Goal: Task Accomplishment & Management: Manage account settings

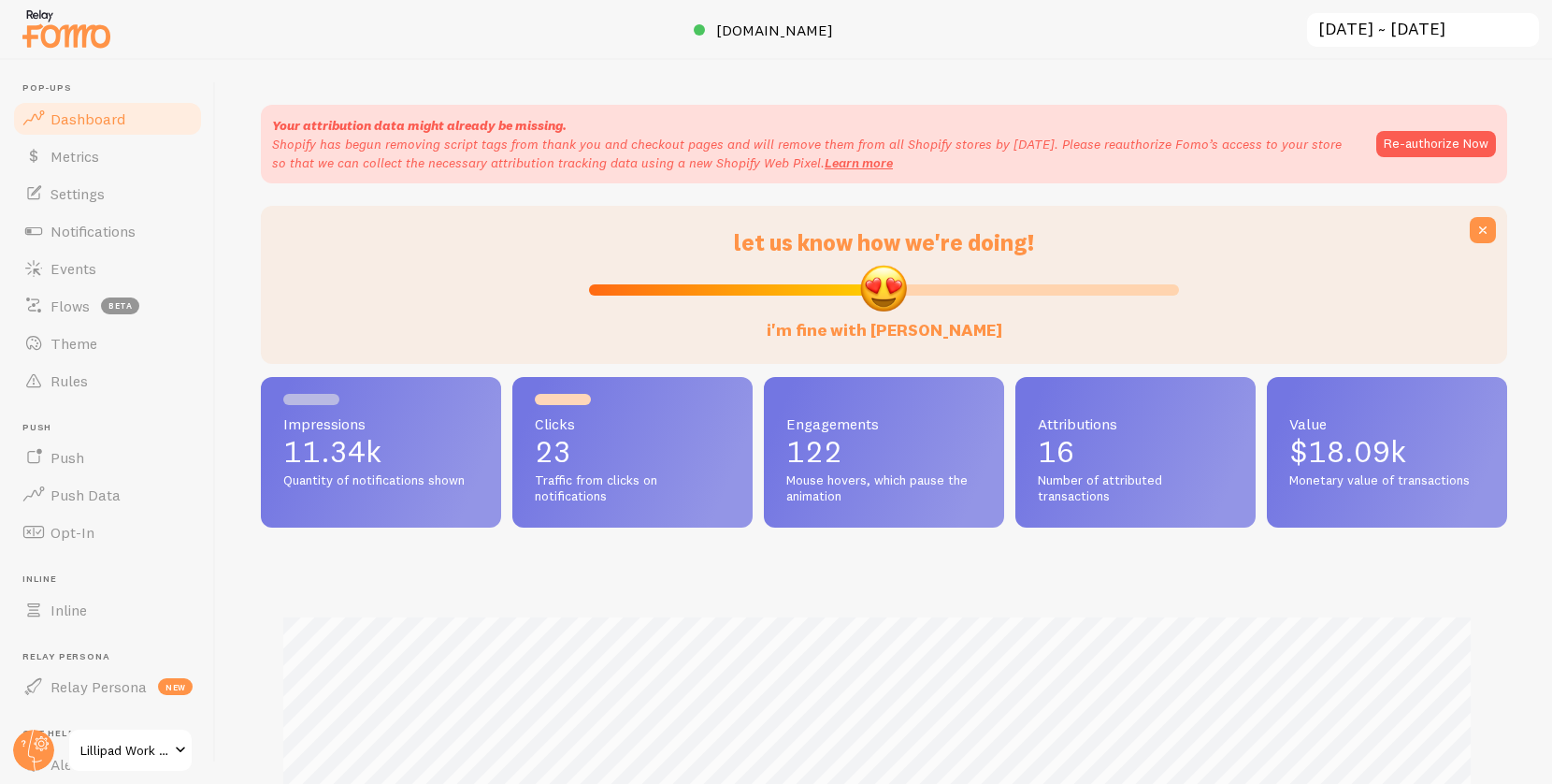
scroll to position [491, 1232]
click at [121, 272] on link "Events" at bounding box center [107, 268] width 193 height 37
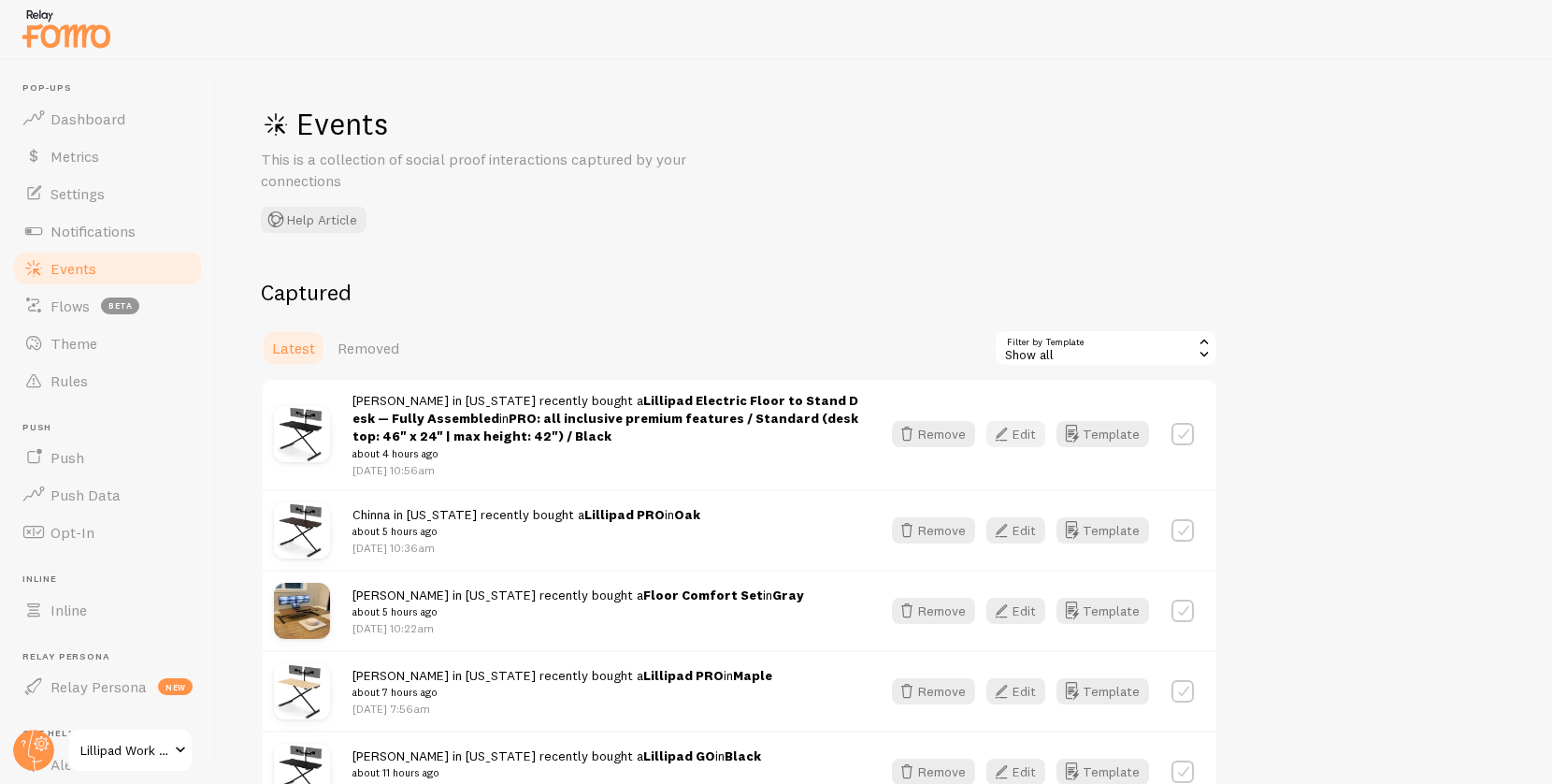
click at [1037, 434] on button "Edit" at bounding box center [1016, 434] width 59 height 27
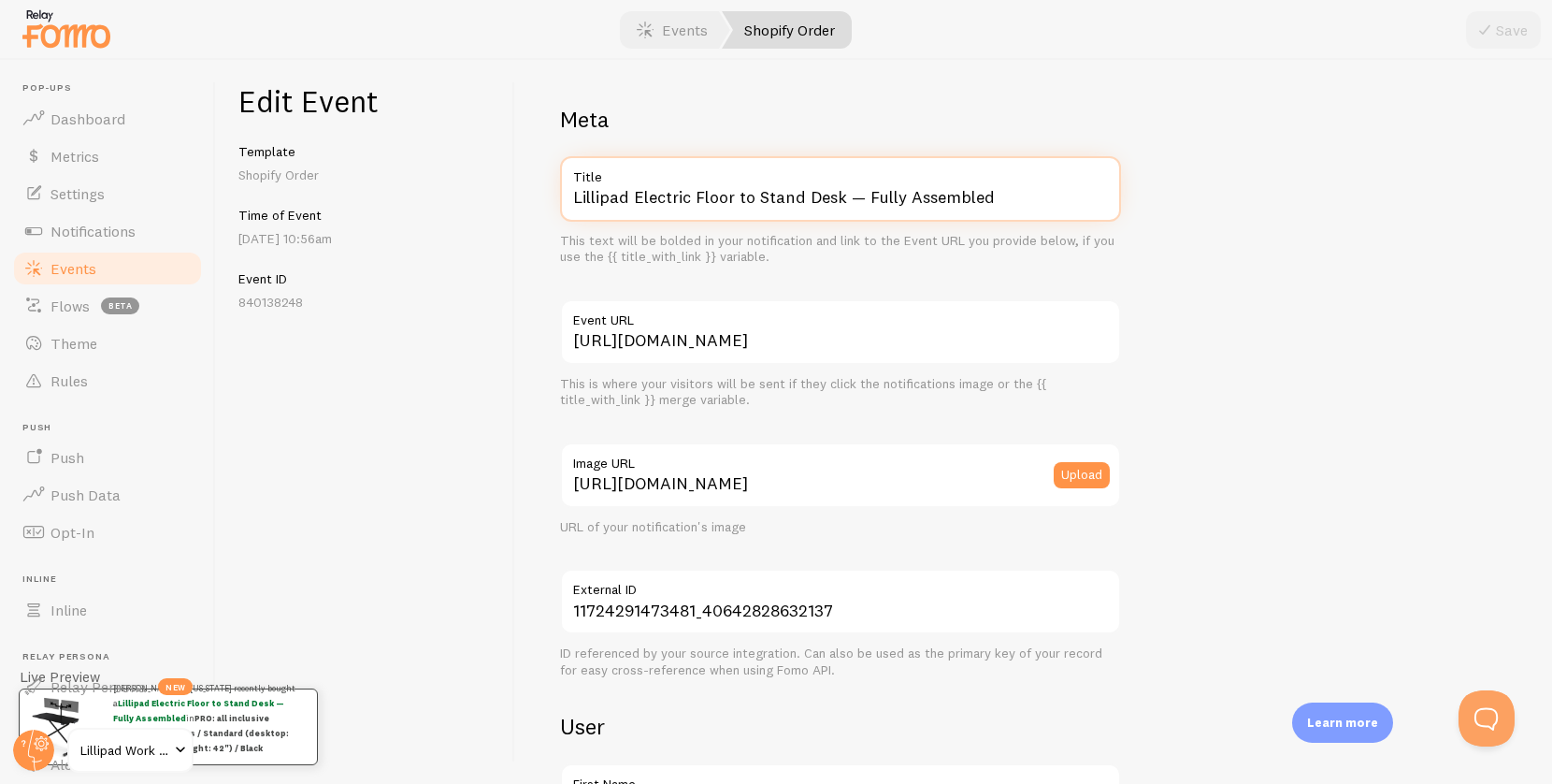
drag, startPoint x: 634, startPoint y: 194, endPoint x: 740, endPoint y: 225, distance: 110.4
click at [740, 225] on div "Lillipad Electric Floor to Stand Desk — Fully Assembled Title This text will be…" at bounding box center [840, 211] width 561 height 109
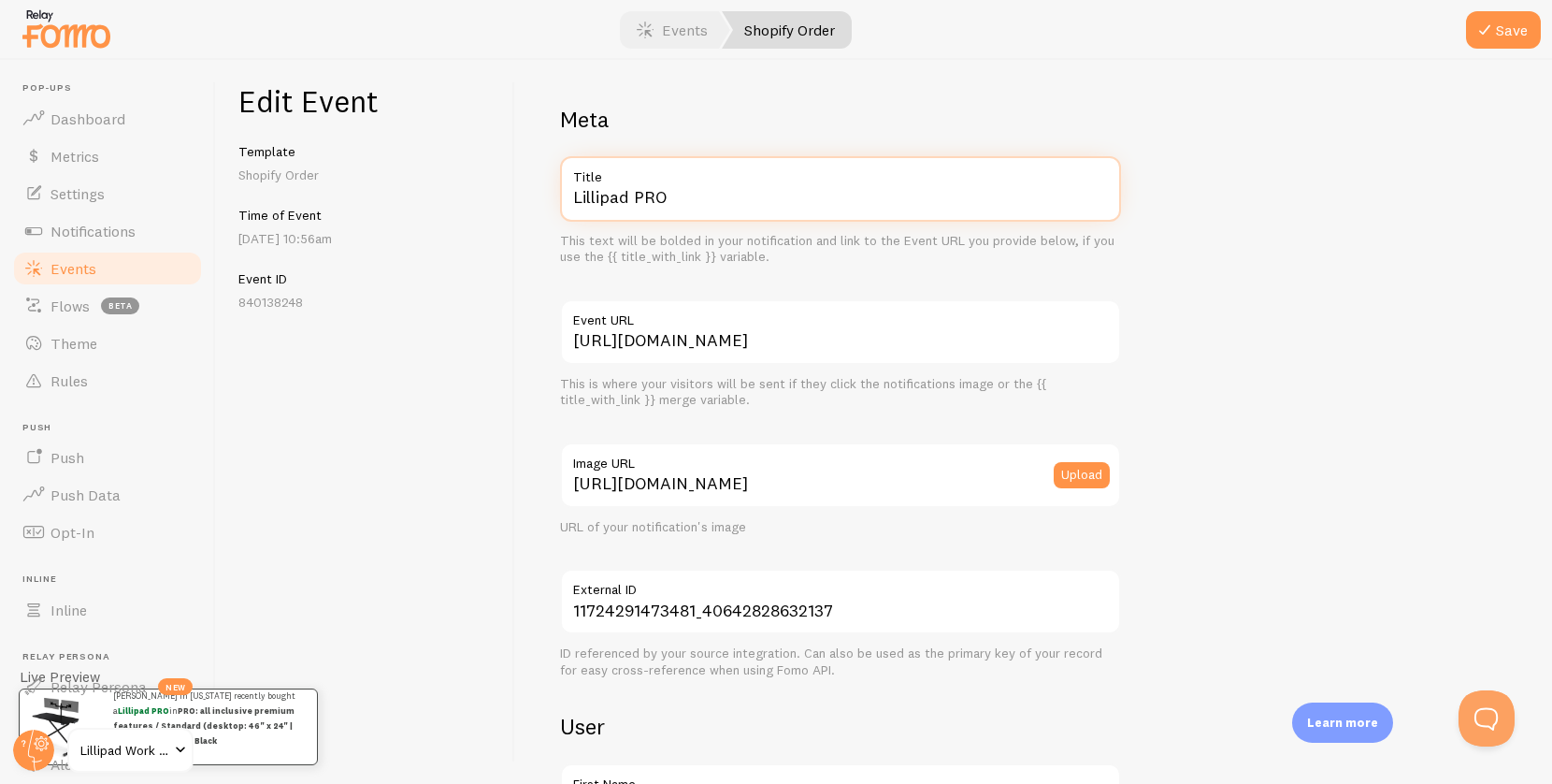
scroll to position [1034, 0]
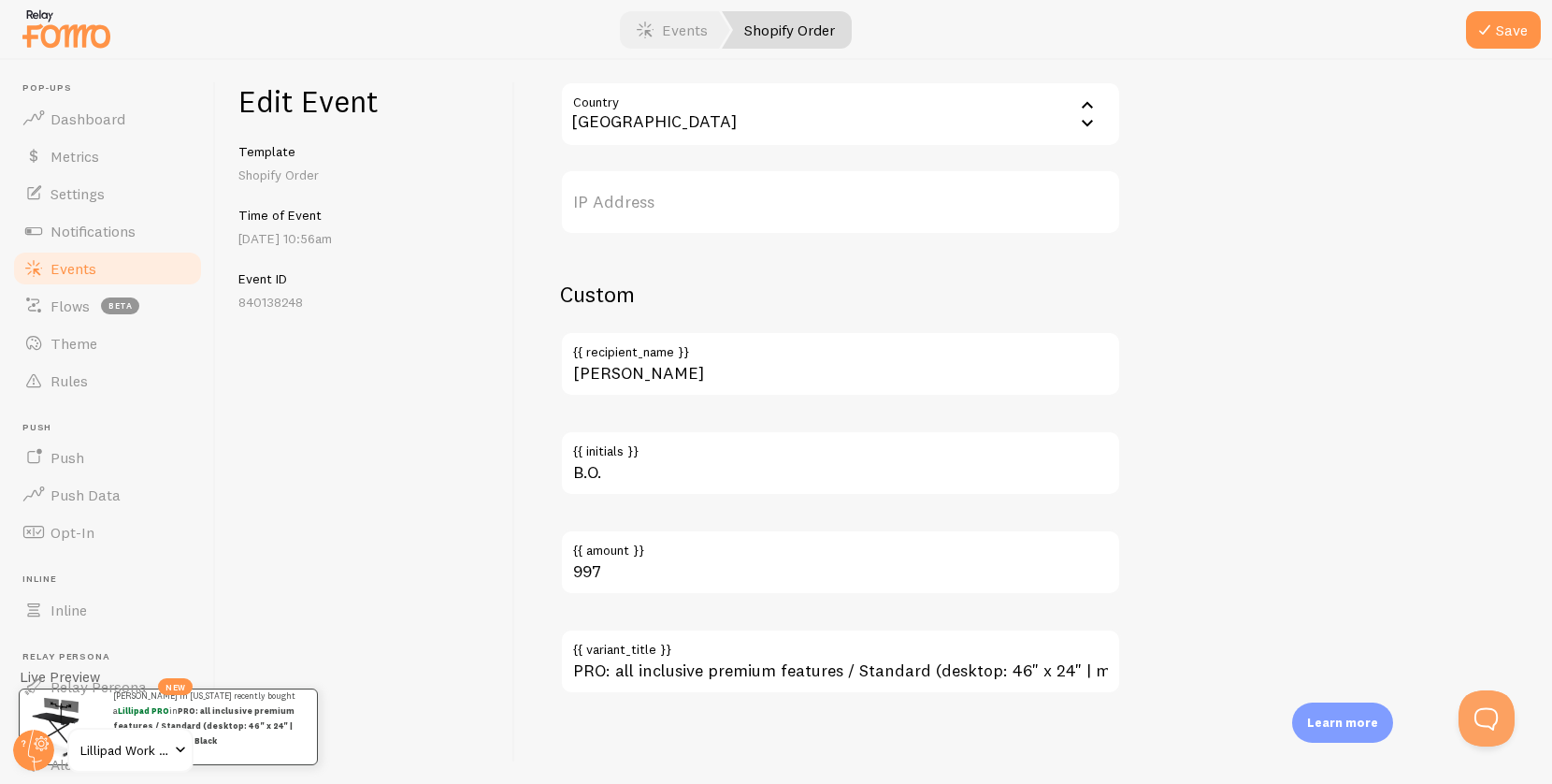
type input "Lillipad PRO"
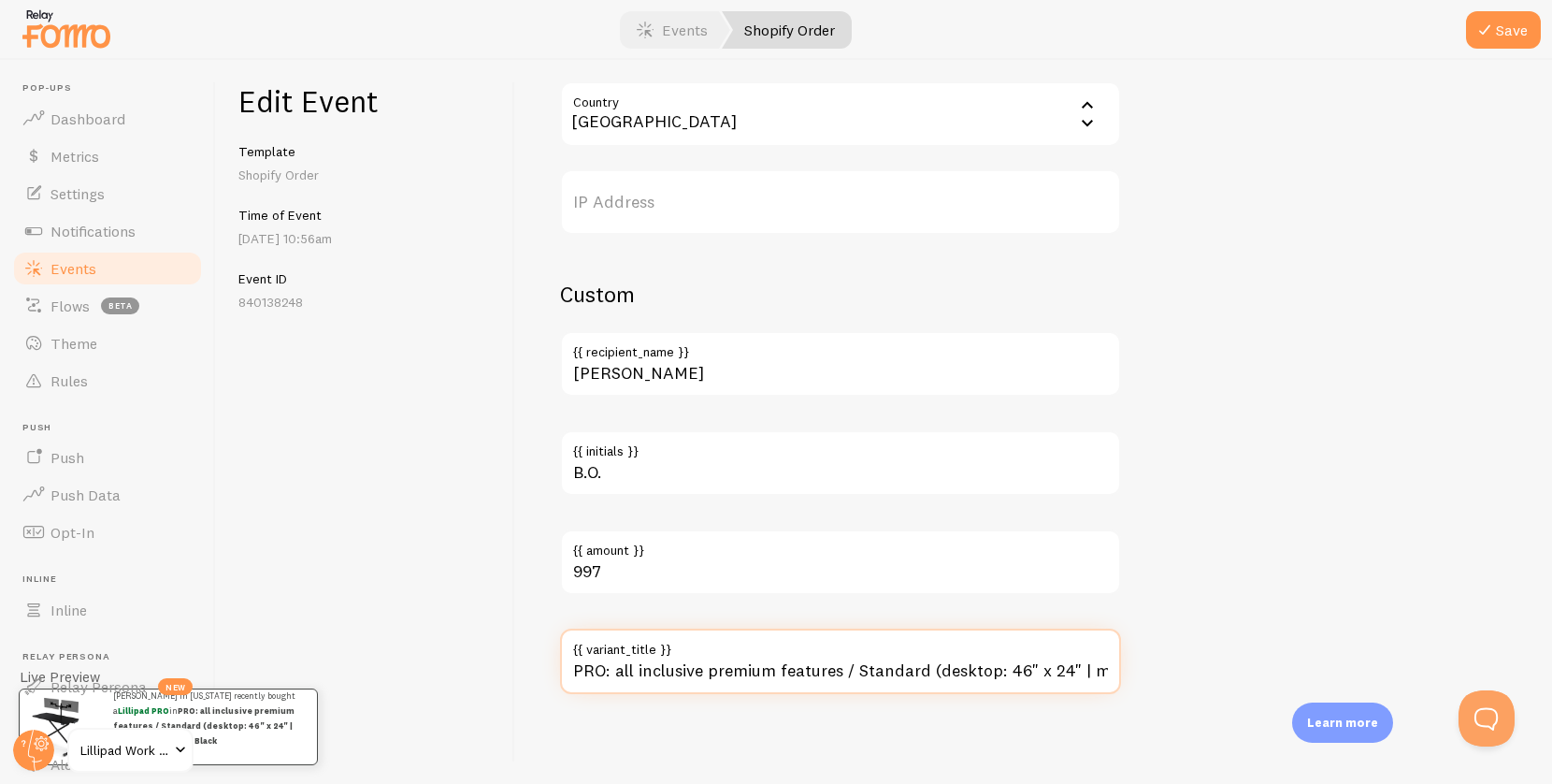
click at [758, 663] on input "PRO: all inclusive premium features / Standard (desktop: 46" x 24" | max height…" at bounding box center [840, 661] width 561 height 65
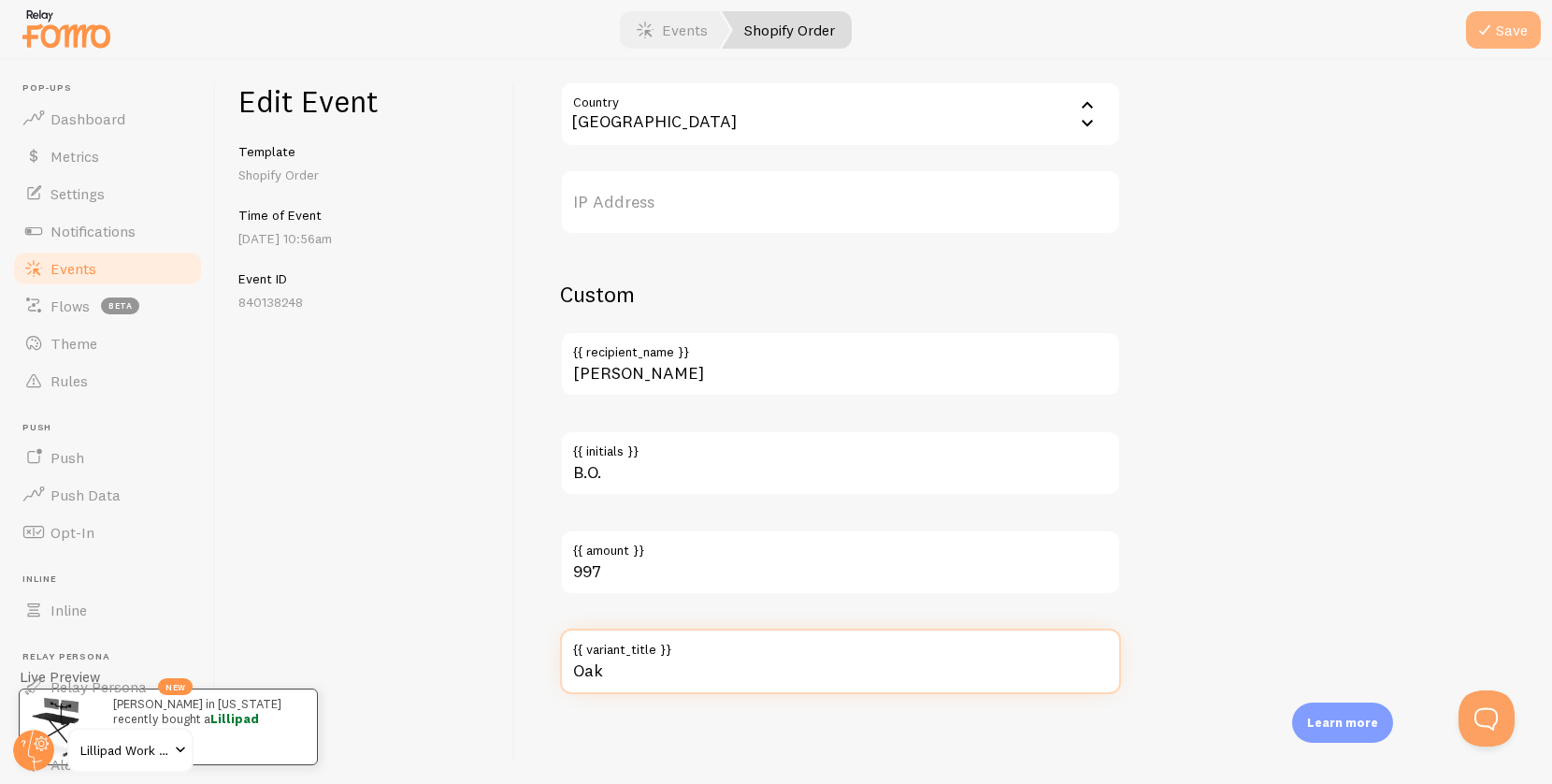
type input "Oak"
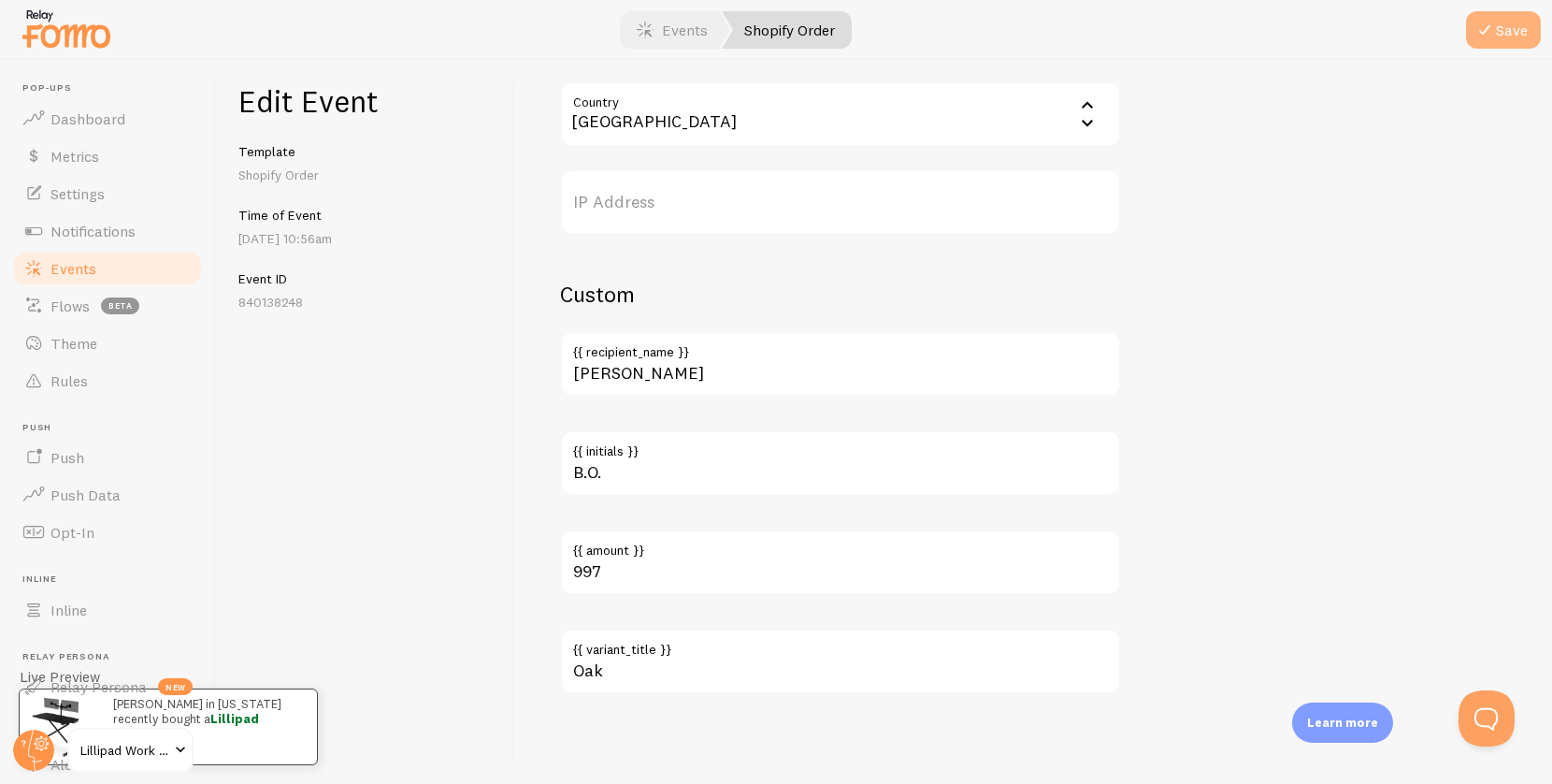
click at [1492, 27] on icon "submit" at bounding box center [1485, 30] width 23 height 23
click at [126, 236] on span "Notifications" at bounding box center [93, 231] width 85 height 19
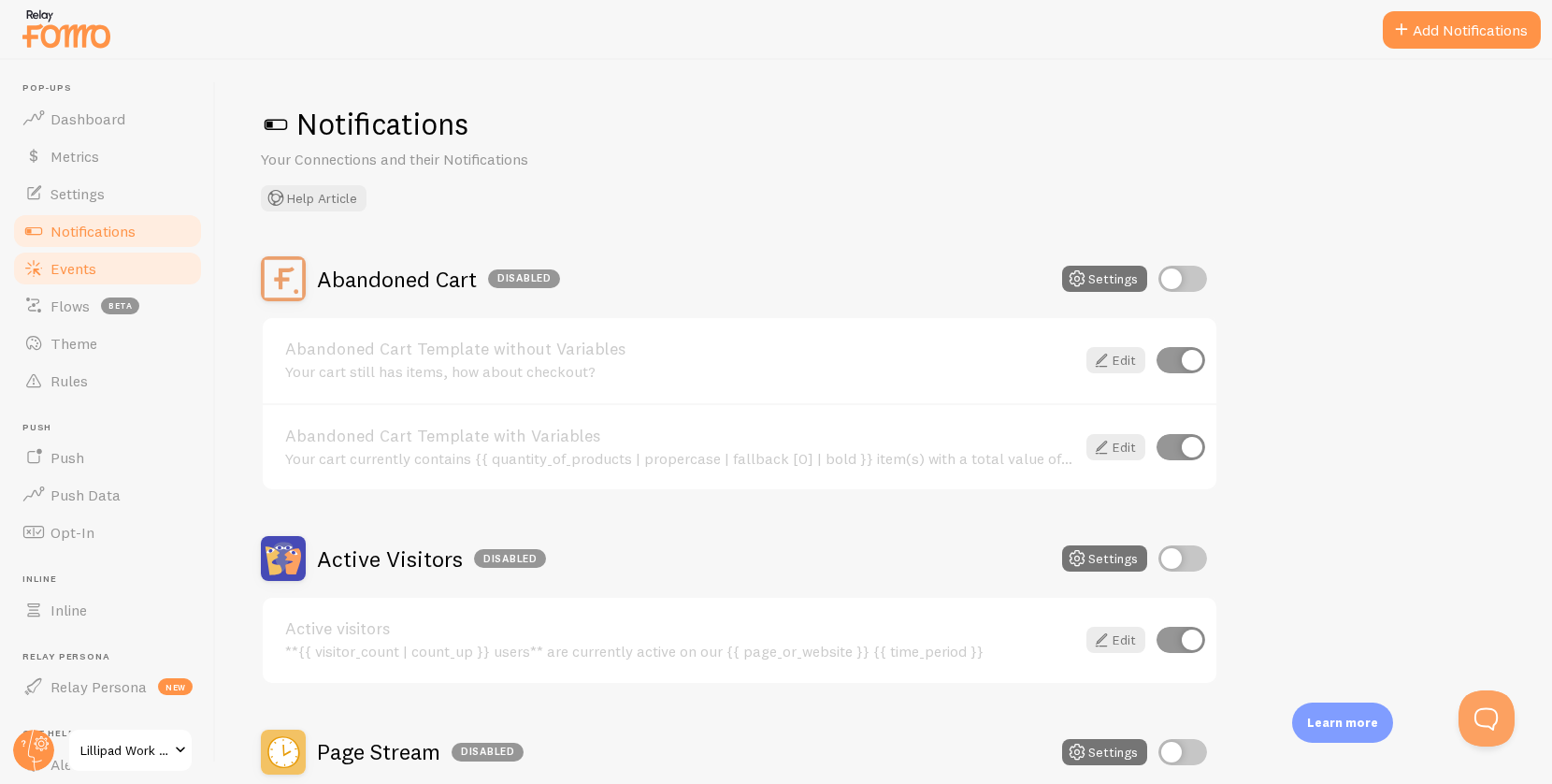
click at [123, 259] on link "Events" at bounding box center [107, 268] width 193 height 37
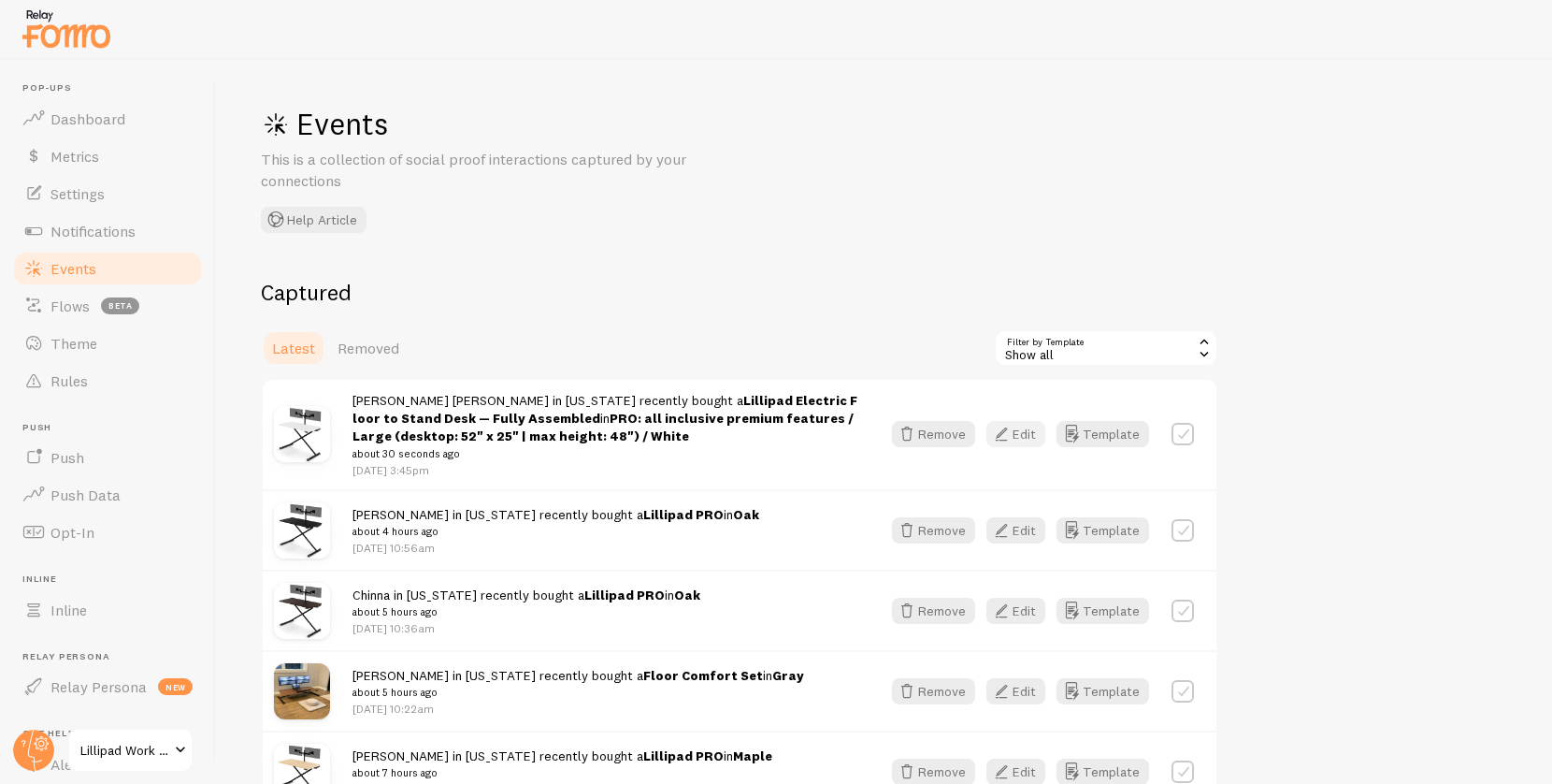
click at [1023, 432] on button "Edit" at bounding box center [1016, 434] width 59 height 27
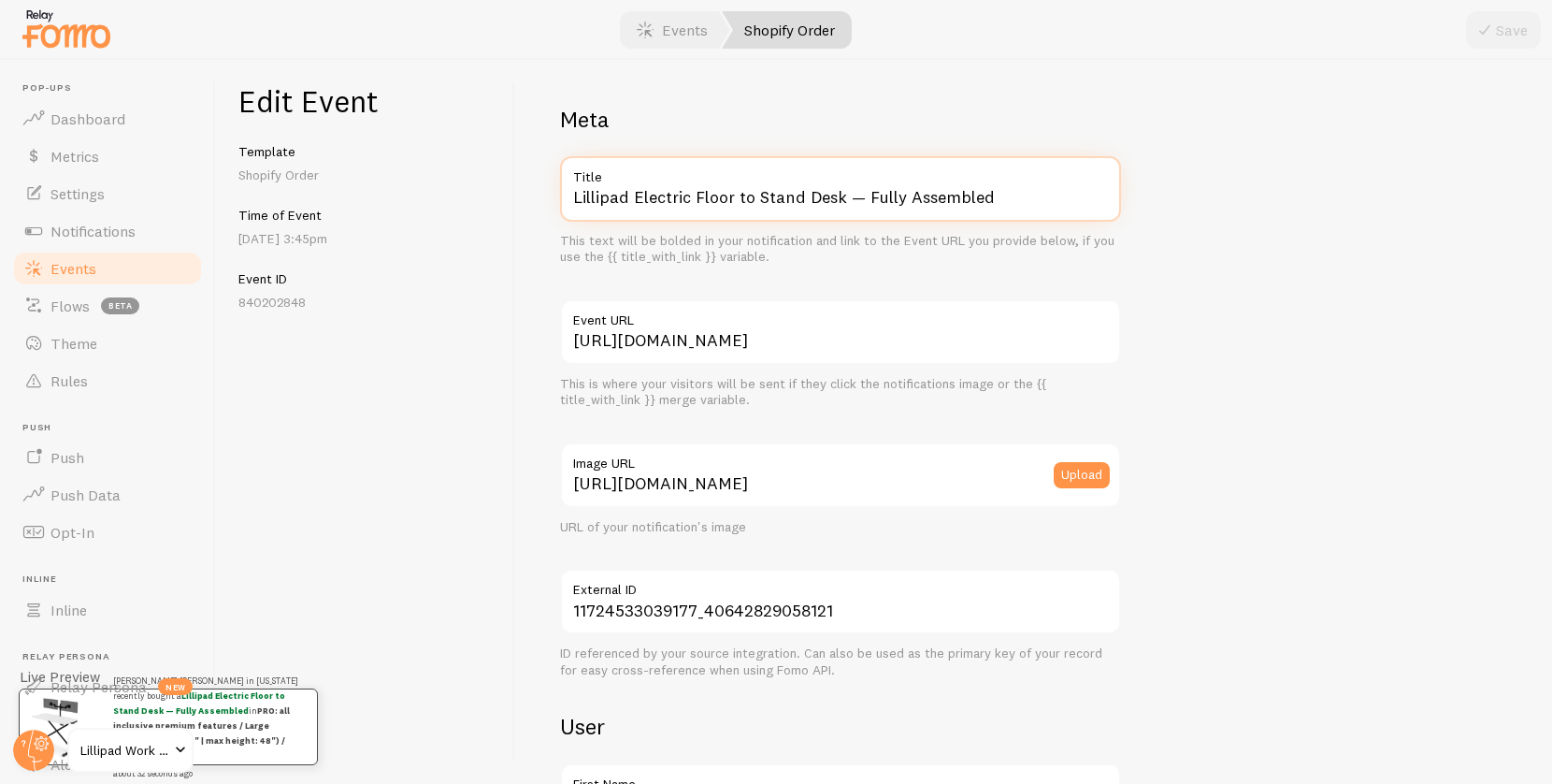
drag, startPoint x: 631, startPoint y: 191, endPoint x: 949, endPoint y: 200, distance: 318.1
click at [975, 200] on input "Lillipad Electric Floor to Stand Desk — Fully Assembled" at bounding box center [840, 189] width 561 height 65
drag, startPoint x: 633, startPoint y: 199, endPoint x: 1038, endPoint y: 219, distance: 405.5
click at [1038, 219] on input "Lillipad Electric Floor to Stand Desk — Fully Assembled" at bounding box center [840, 189] width 561 height 65
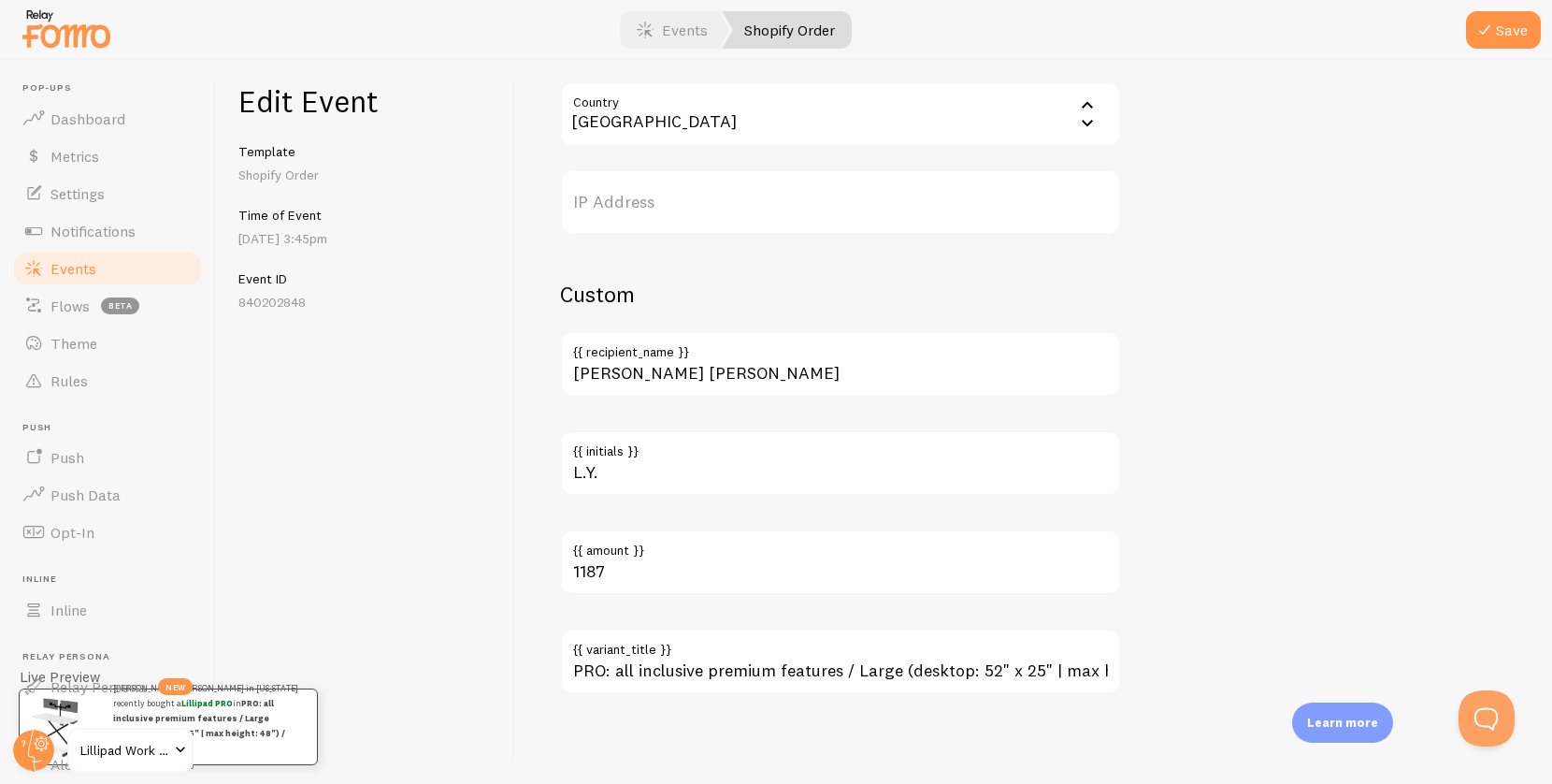
type input "Lillipad PRO"
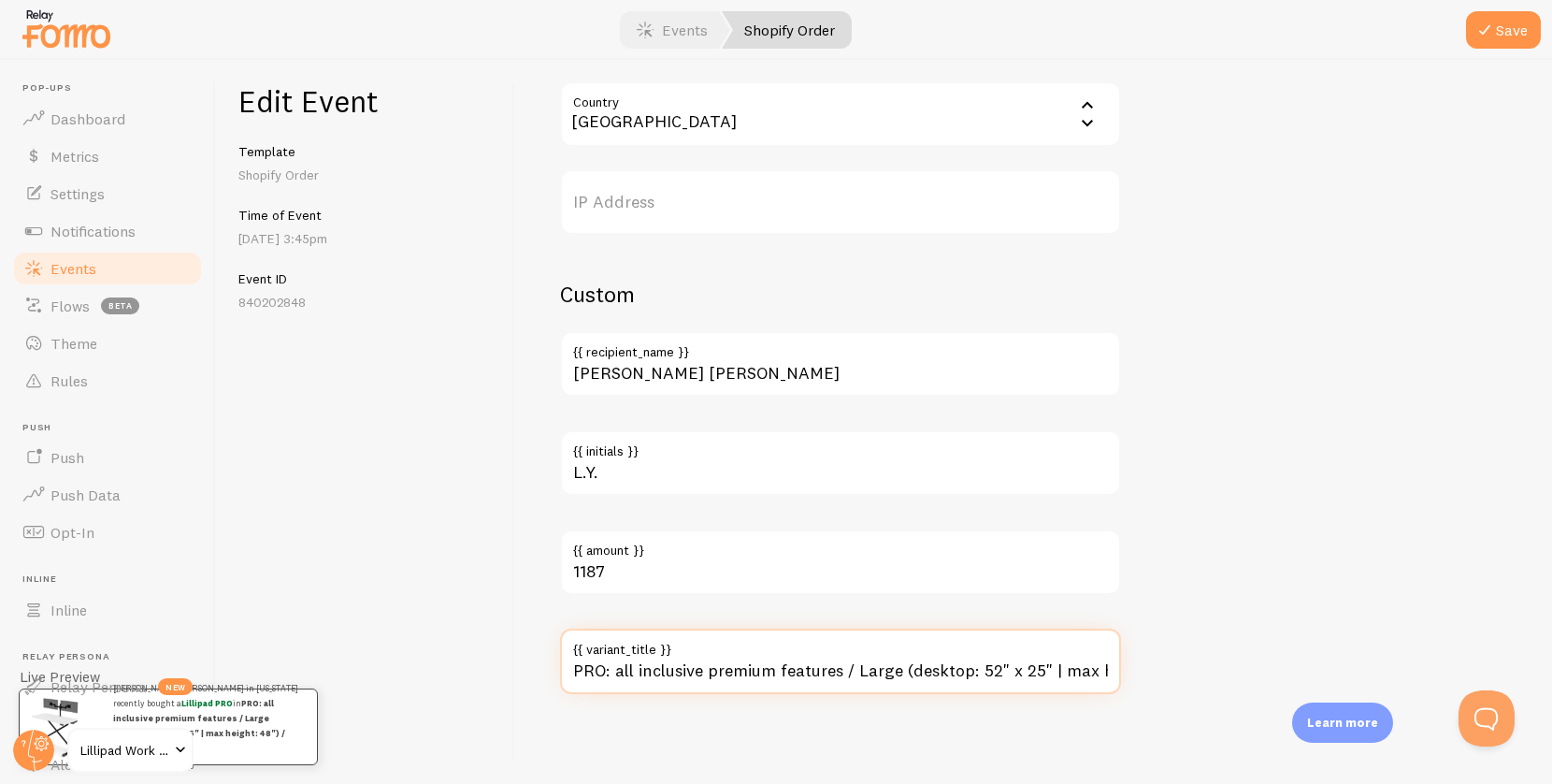
click at [739, 665] on input "PRO: all inclusive premium features / Large (desktop: 52" x 25" | max height: 4…" at bounding box center [840, 661] width 561 height 65
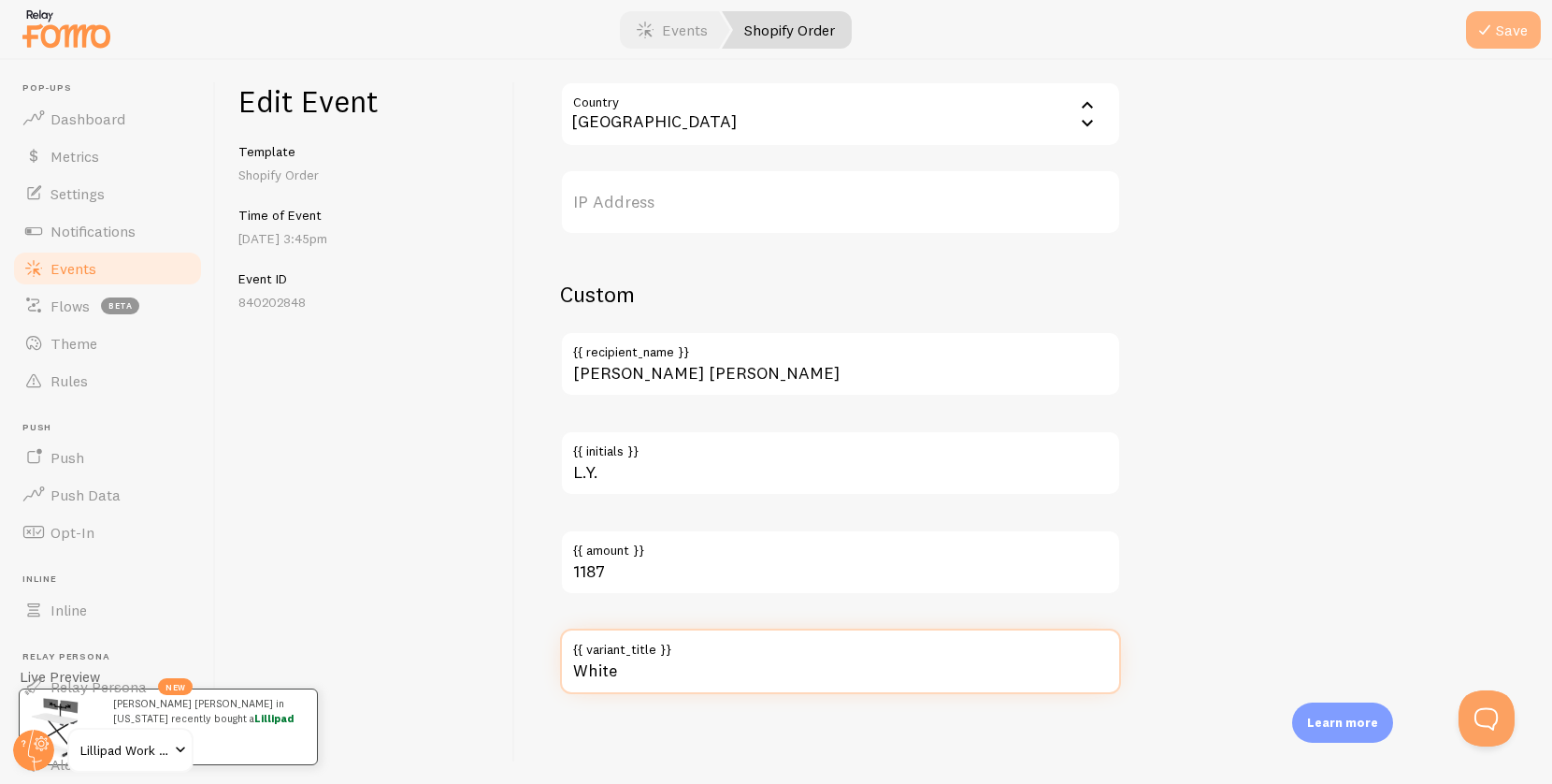
type input "White"
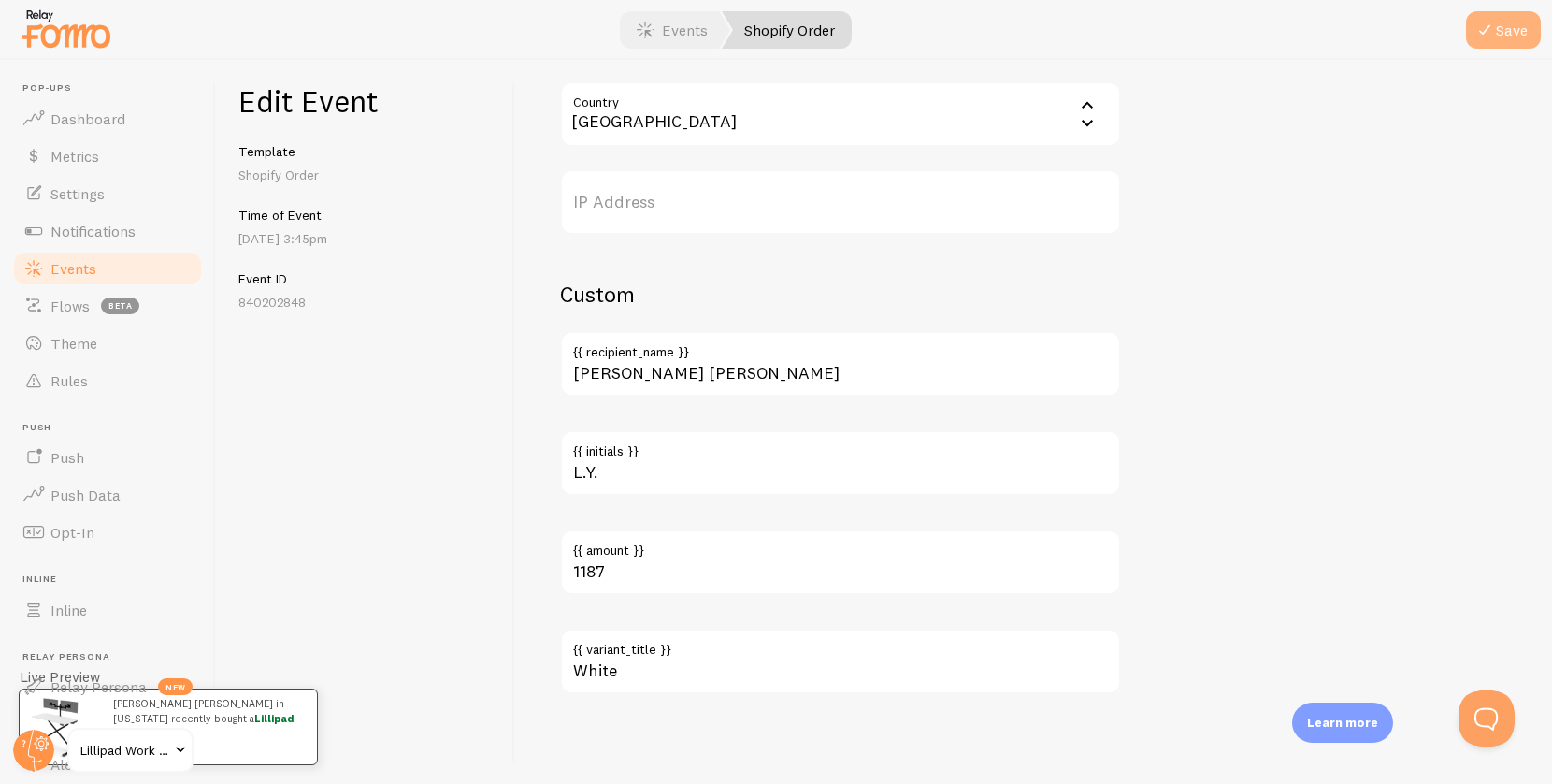
click at [1487, 19] on icon "submit" at bounding box center [1485, 30] width 23 height 23
